Goal: Find specific page/section: Find specific page/section

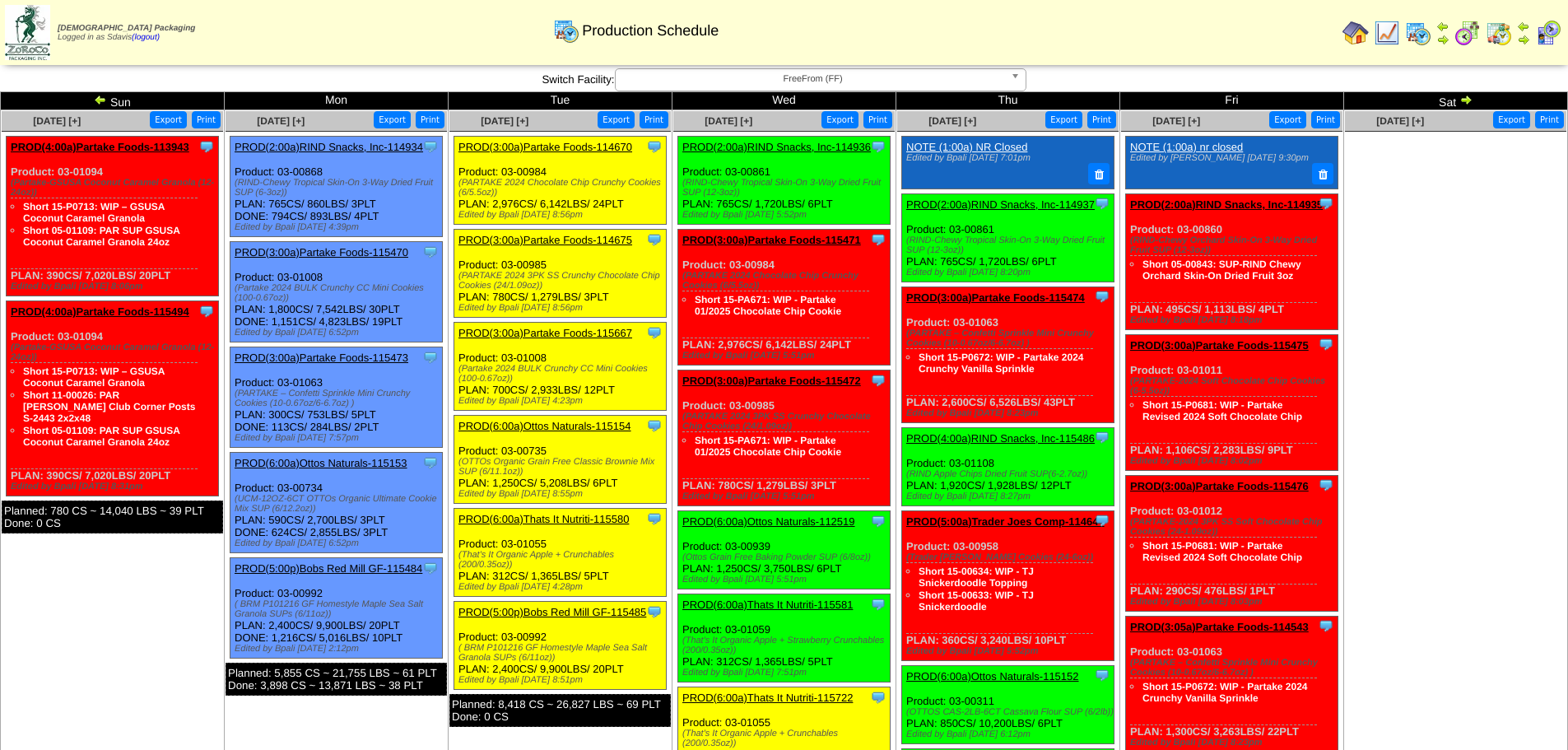
scroll to position [165, 0]
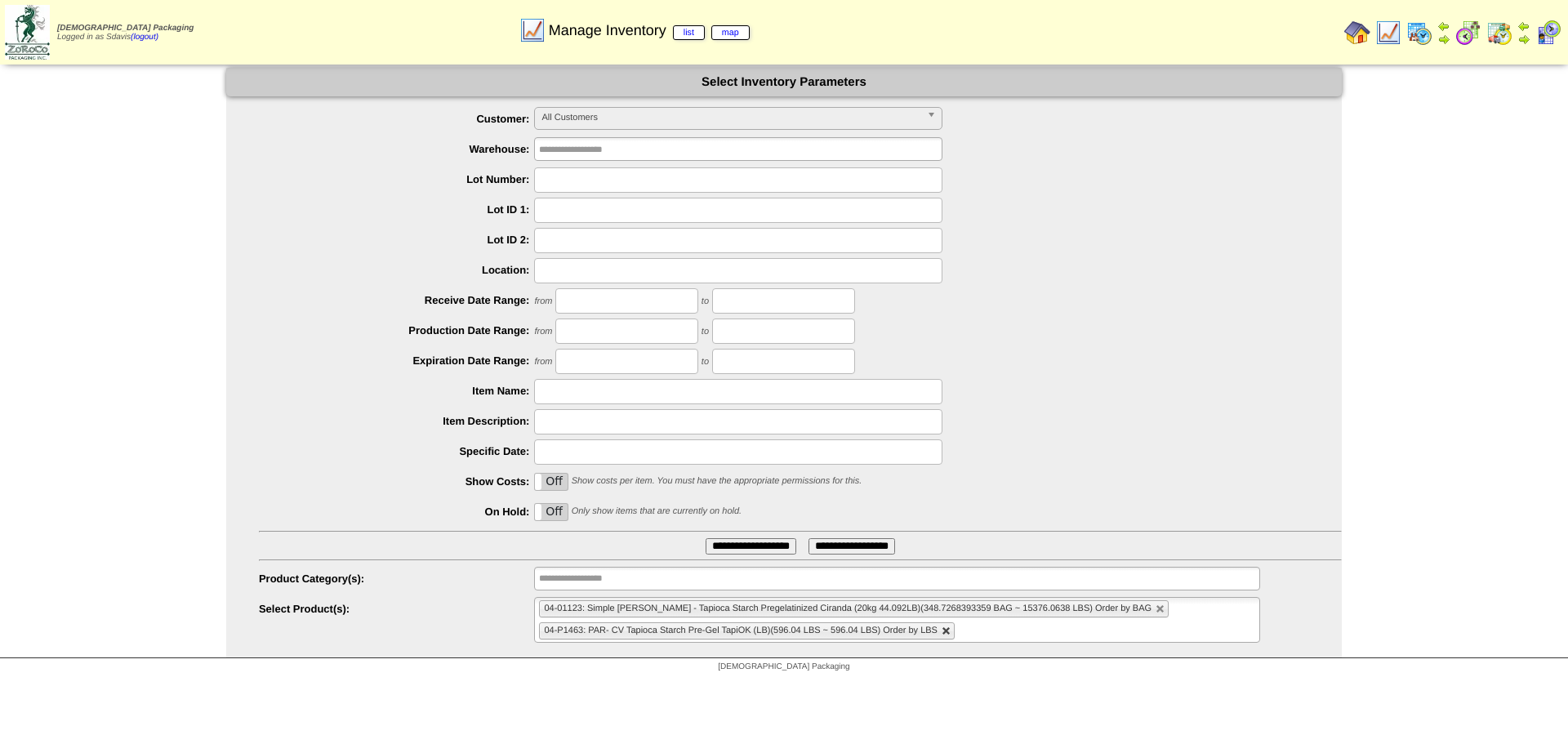
click at [952, 629] on link at bounding box center [946, 631] width 10 height 10
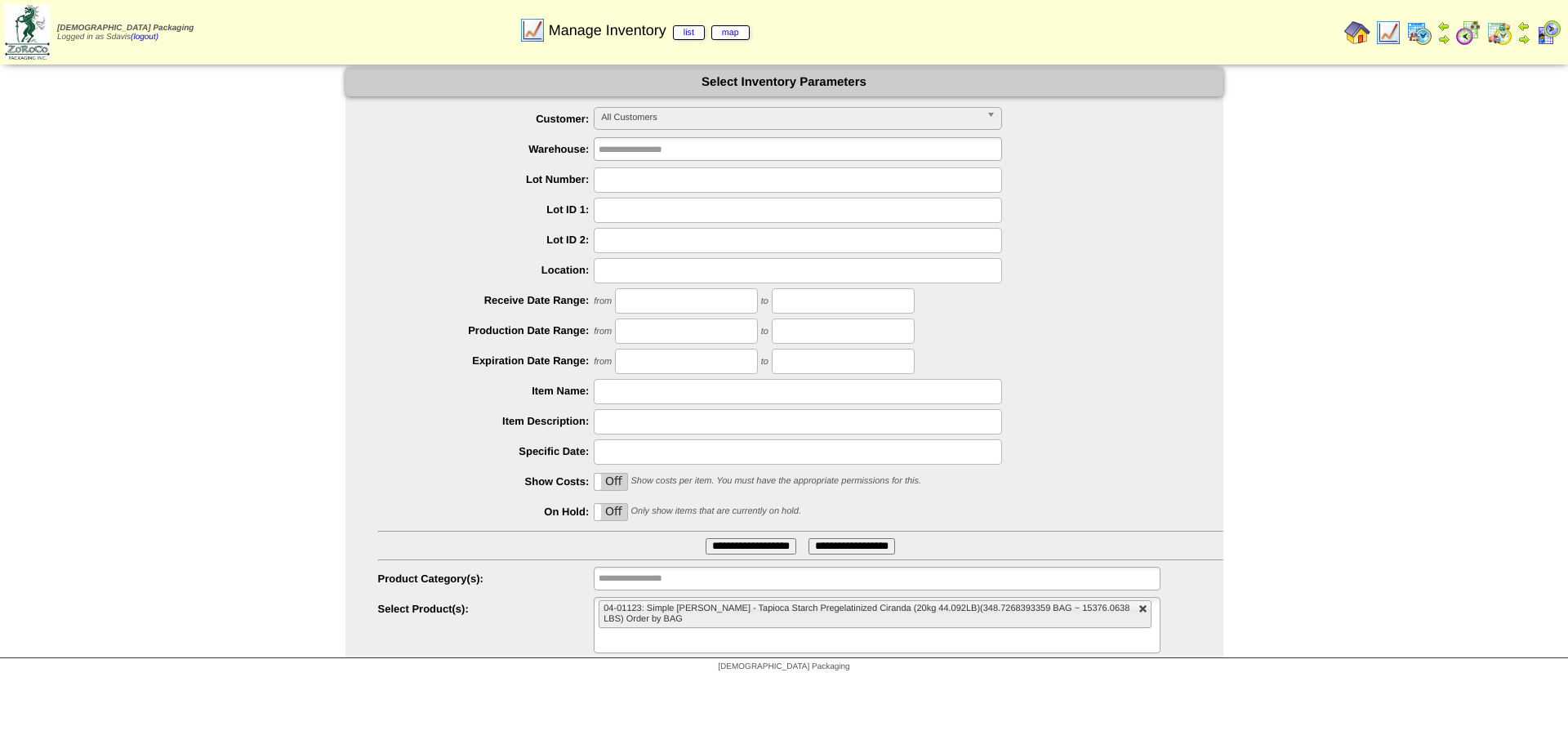
click at [1144, 610] on link at bounding box center [1143, 609] width 10 height 10
type input "**********"
